Goal: Transaction & Acquisition: Purchase product/service

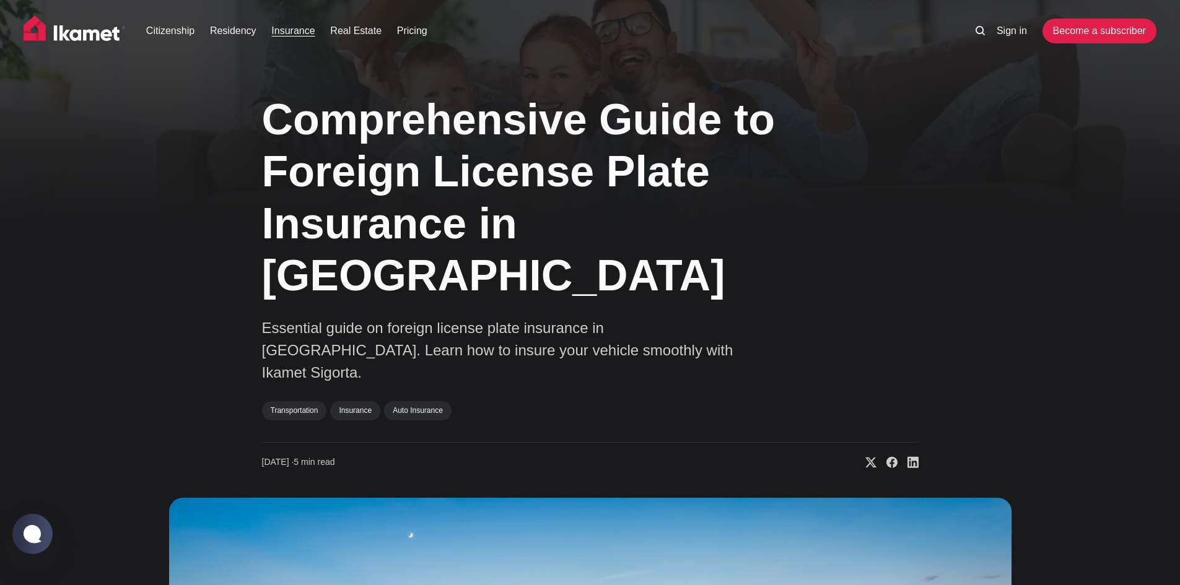
click at [286, 31] on link "Insurance" at bounding box center [292, 31] width 43 height 15
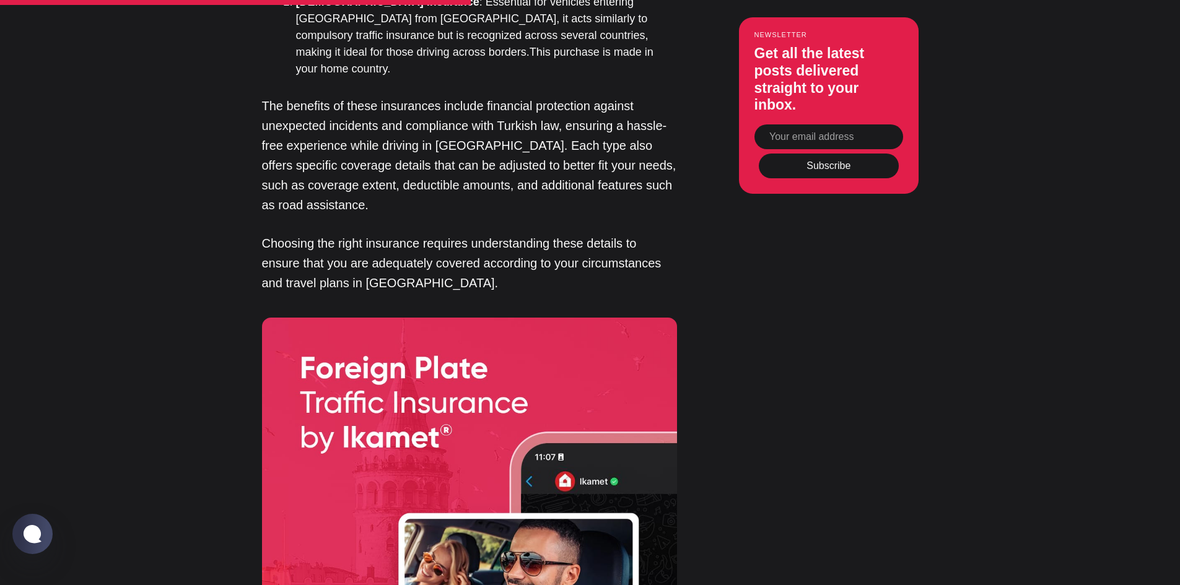
scroll to position [2415, 0]
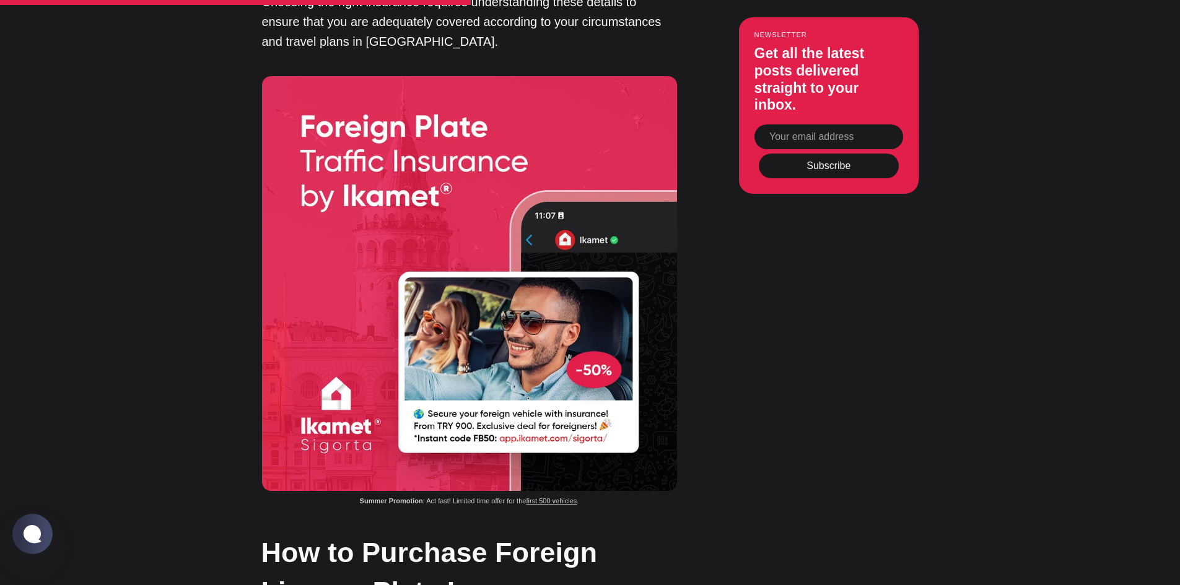
click at [311, 162] on img at bounding box center [469, 283] width 415 height 415
